Goal: Navigation & Orientation: Go to known website

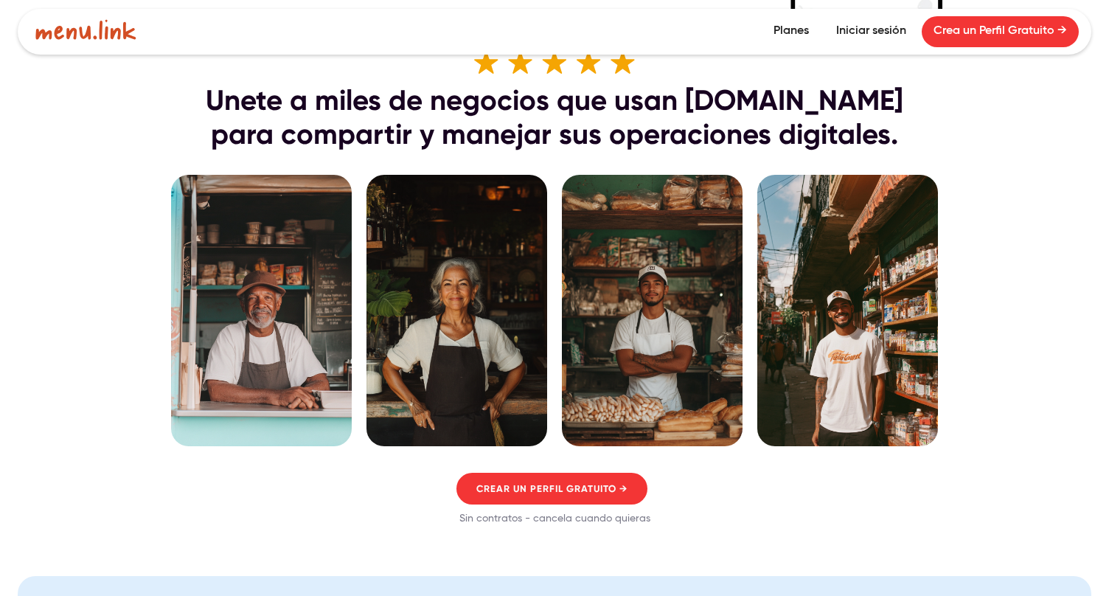
scroll to position [939, 0]
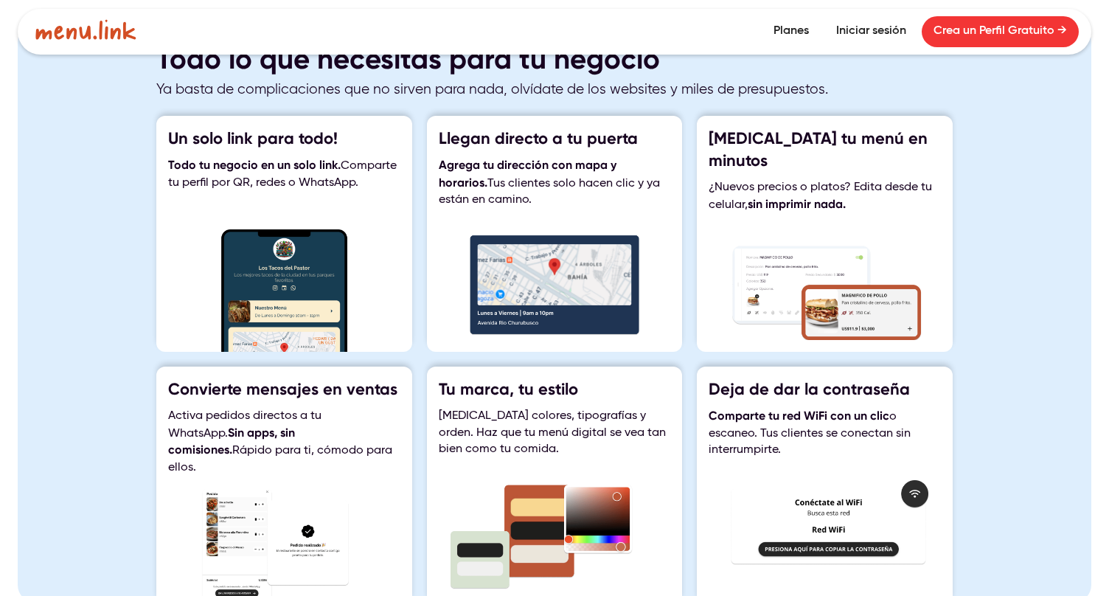
scroll to position [1504, 0]
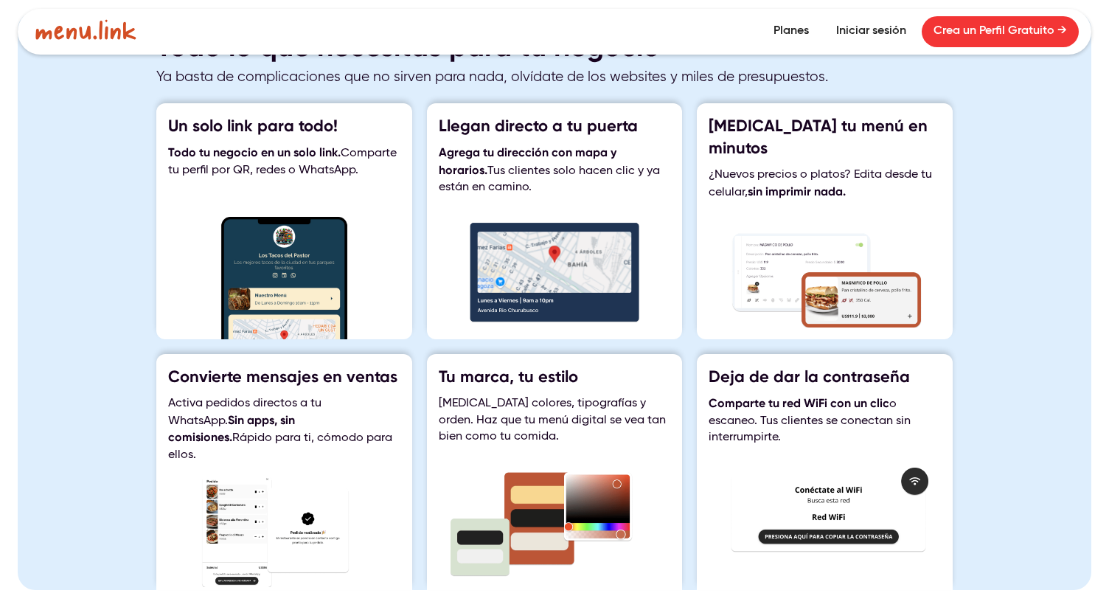
click at [311, 184] on div "Un solo link para todo! Todo tu negocio en un solo link. Comparte tu perfil por…" at bounding box center [284, 221] width 256 height 236
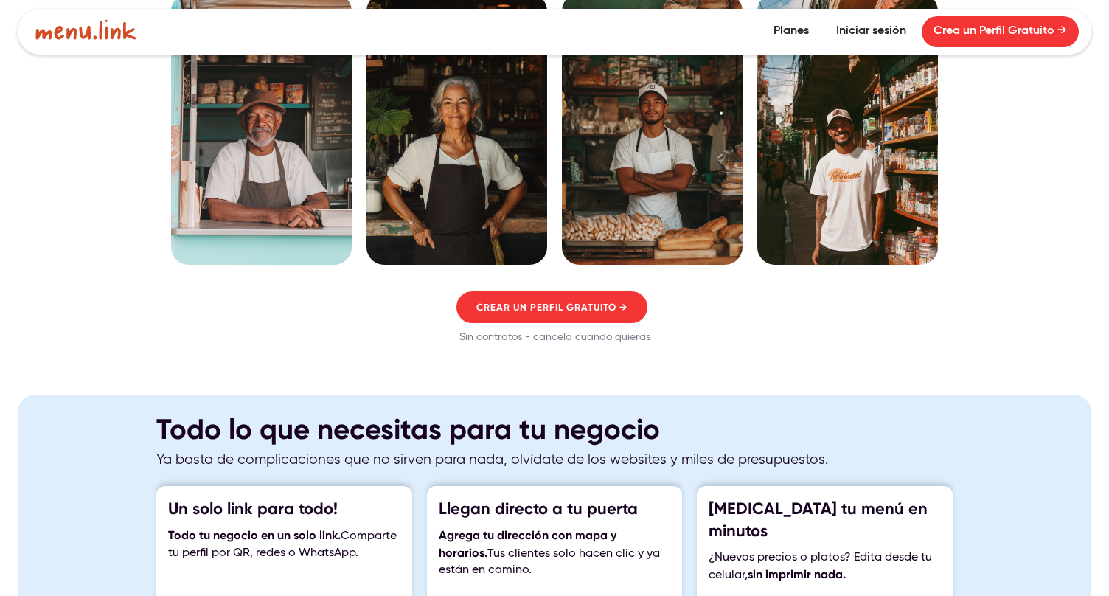
scroll to position [1055, 0]
